Goal: Task Accomplishment & Management: Use online tool/utility

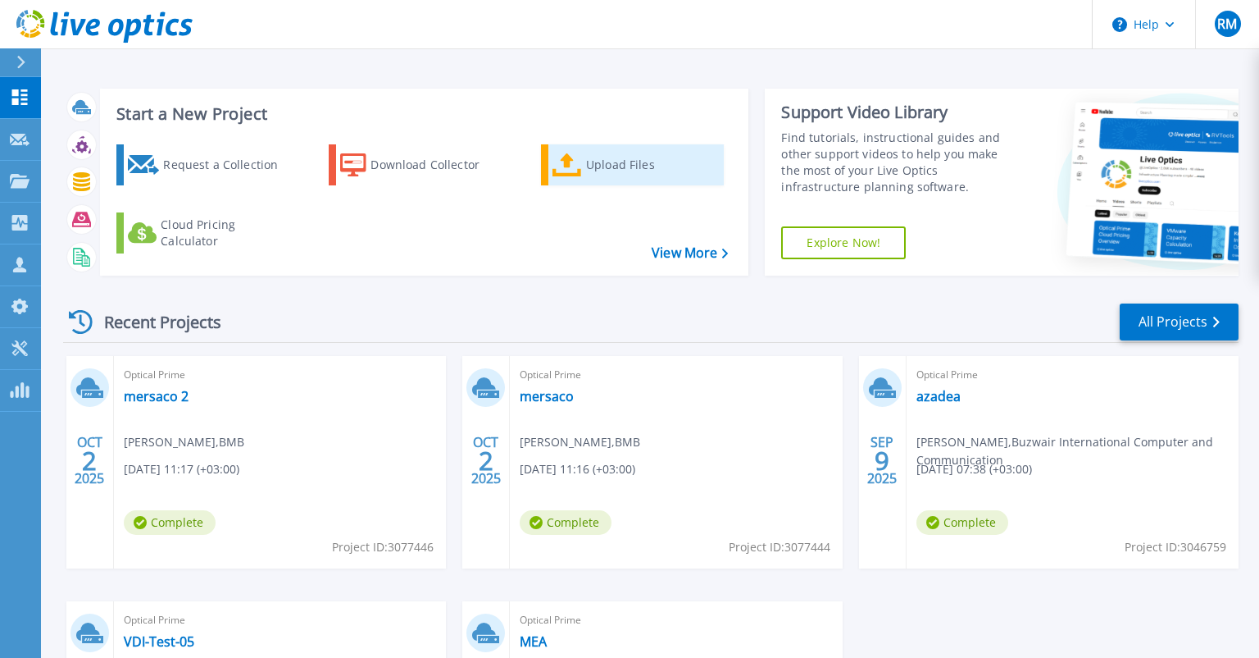
click at [612, 153] on div "Upload Files" at bounding box center [651, 164] width 131 height 33
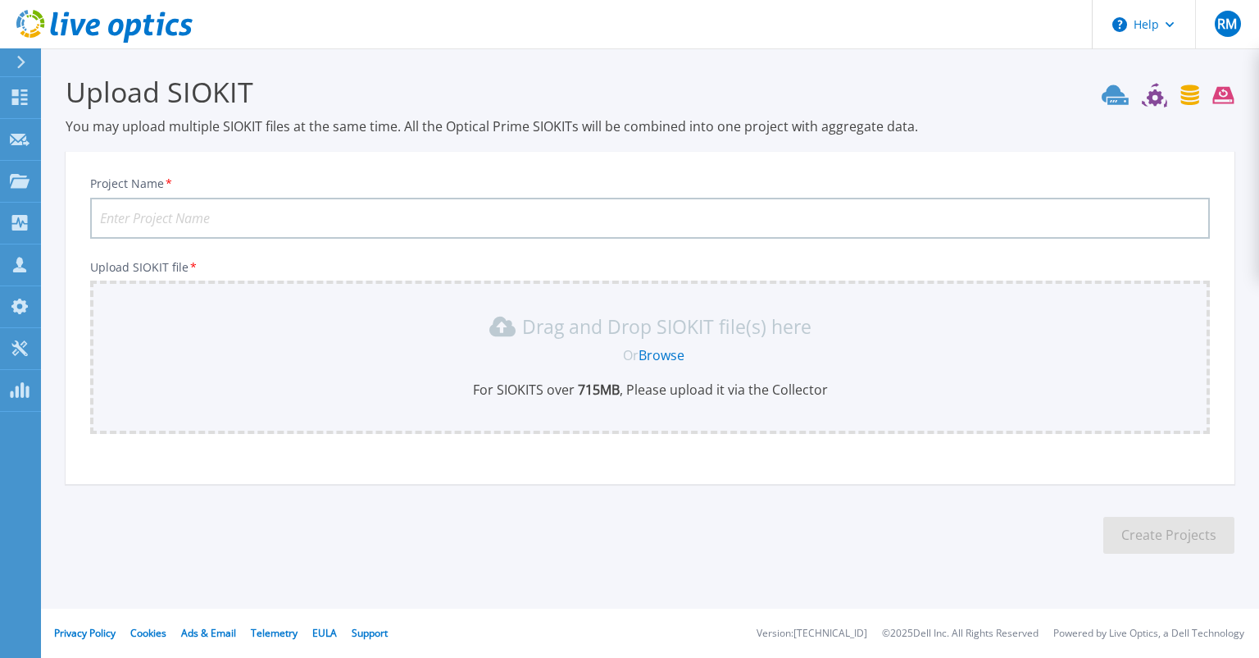
click at [594, 218] on input "Project Name *" at bounding box center [650, 218] width 1120 height 41
type input "aubmc"
click at [677, 333] on p "Drag and Drop SIOKIT file(s) here" at bounding box center [666, 326] width 289 height 16
click at [677, 356] on link "Browse" at bounding box center [662, 355] width 46 height 18
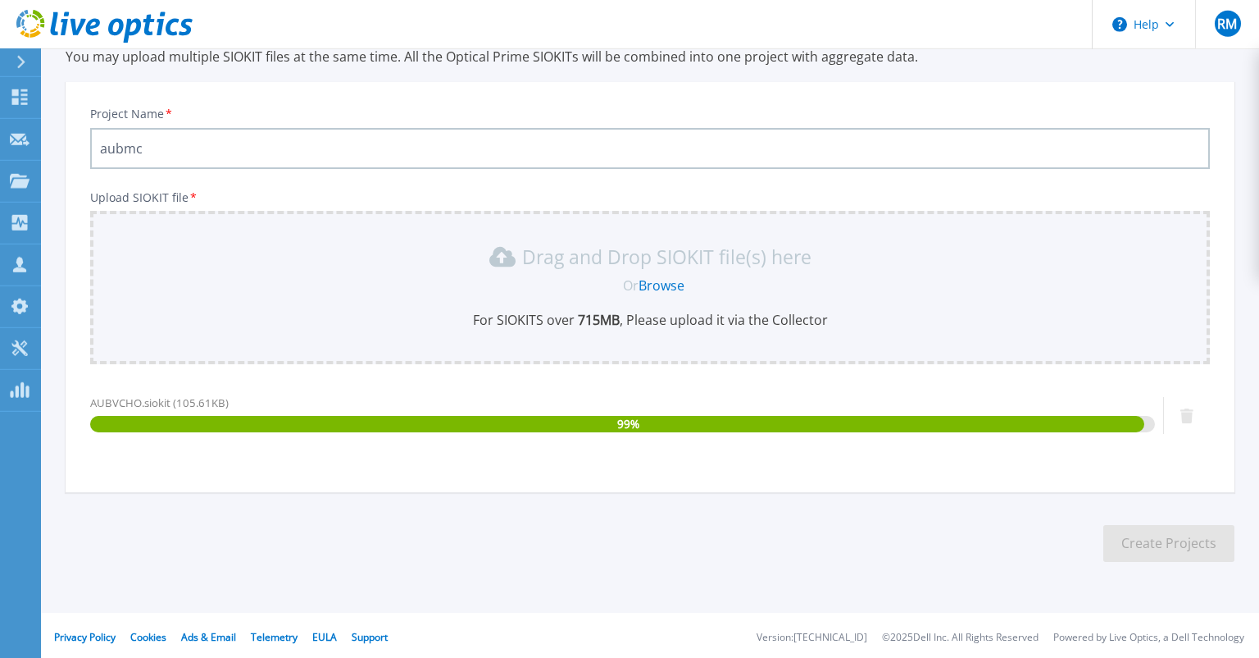
scroll to position [72, 0]
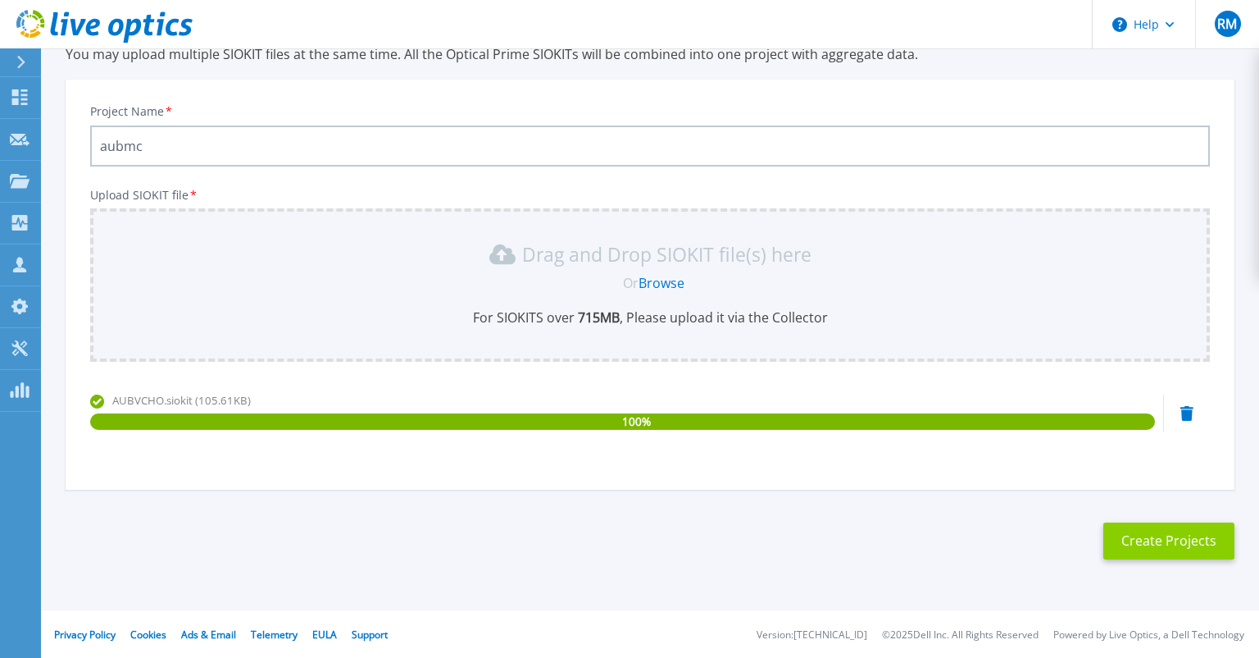
click at [1204, 540] on button "Create Projects" at bounding box center [1169, 540] width 131 height 37
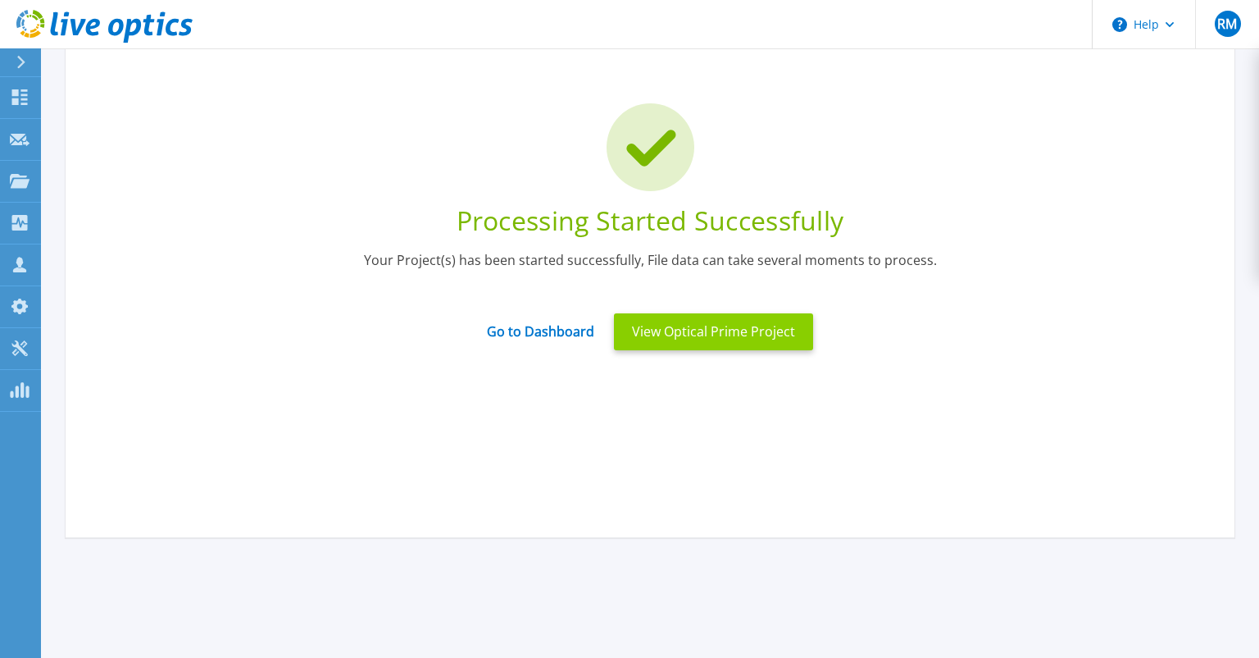
click at [695, 334] on button "View Optical Prime Project" at bounding box center [713, 331] width 199 height 37
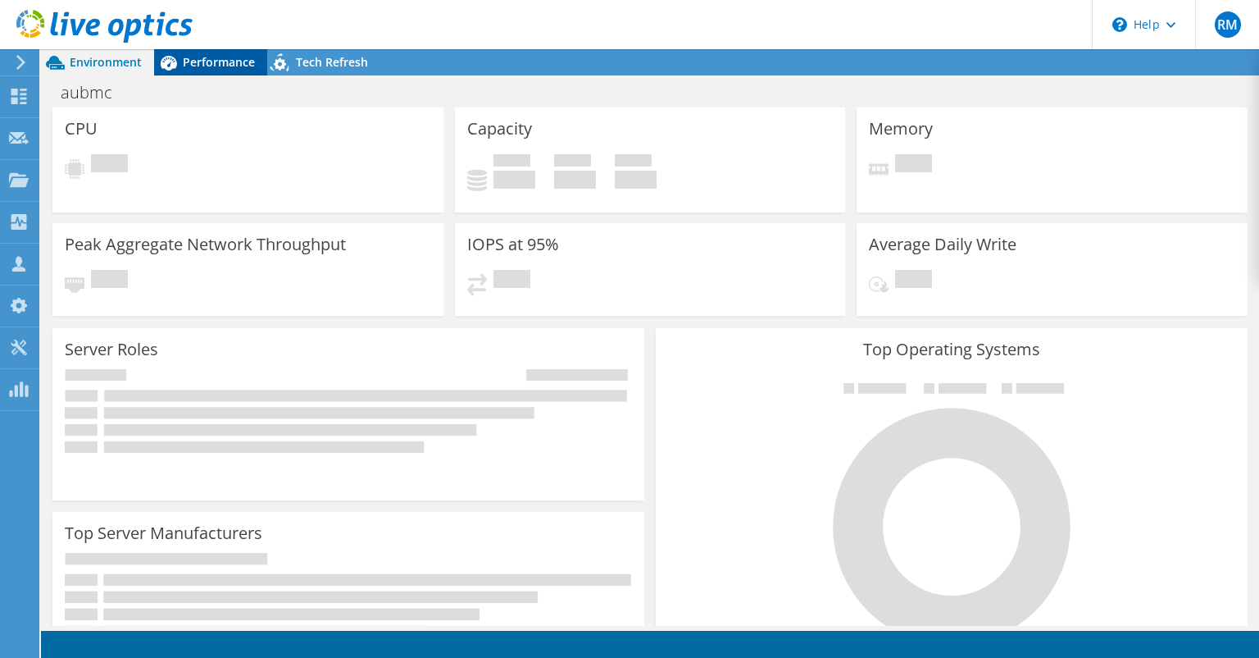
click at [206, 61] on span "Performance" at bounding box center [219, 62] width 72 height 16
